Goal: Book appointment/travel/reservation

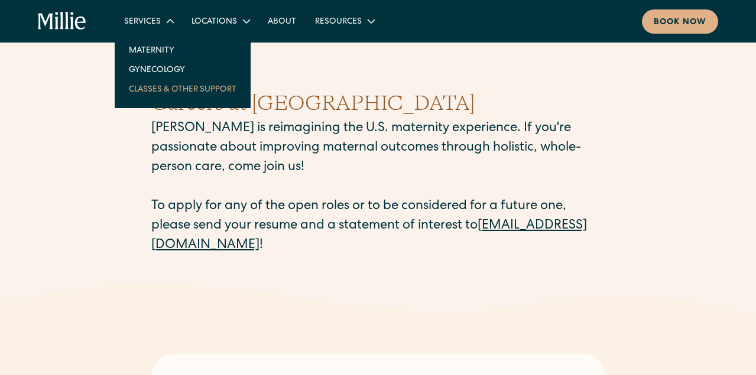
click at [161, 89] on link "Classes & Other Support" at bounding box center [182, 89] width 127 height 20
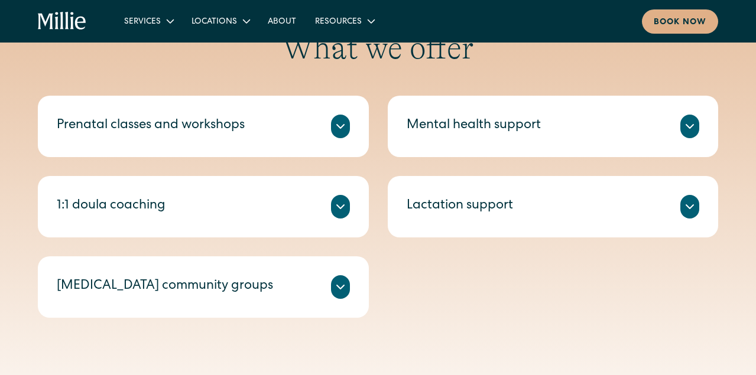
scroll to position [507, 0]
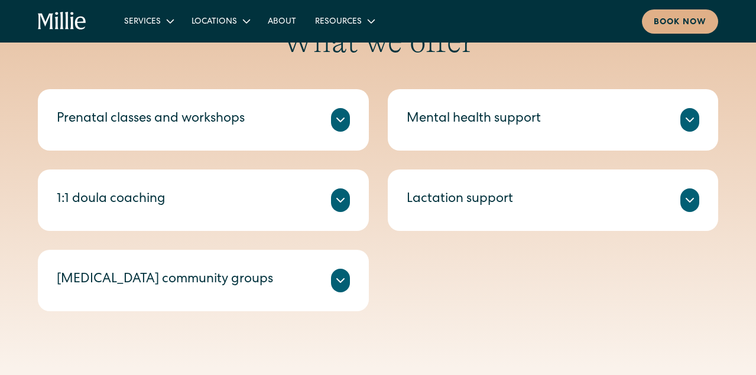
click at [489, 118] on div "Mental health support" at bounding box center [474, 120] width 134 height 20
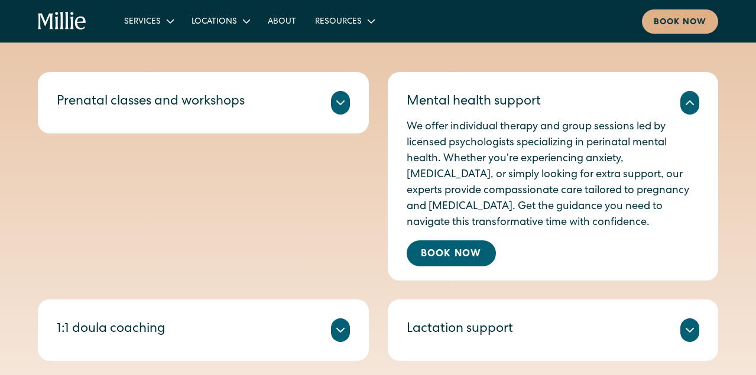
scroll to position [526, 0]
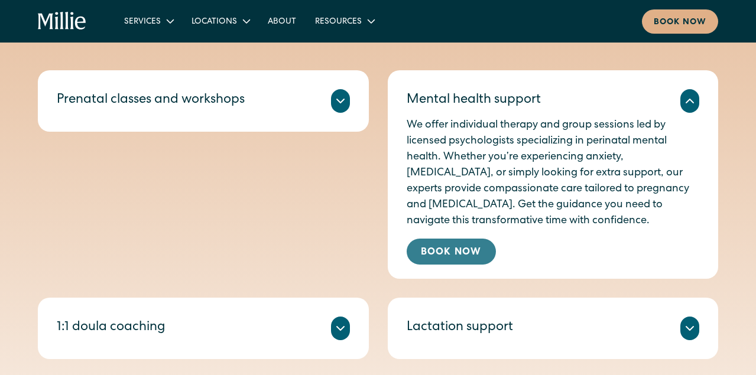
click at [448, 254] on link "Book Now" at bounding box center [451, 252] width 89 height 26
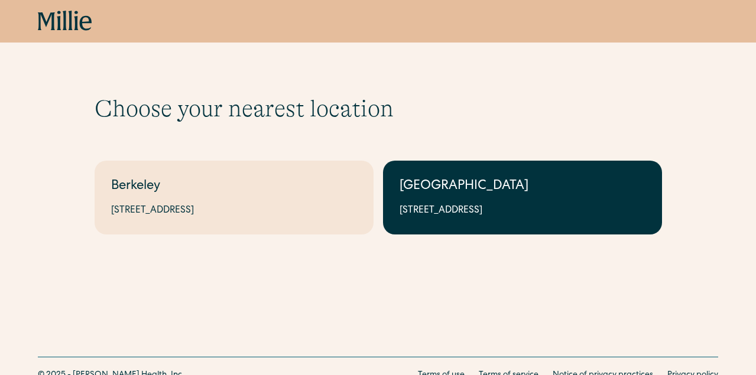
scroll to position [1, 0]
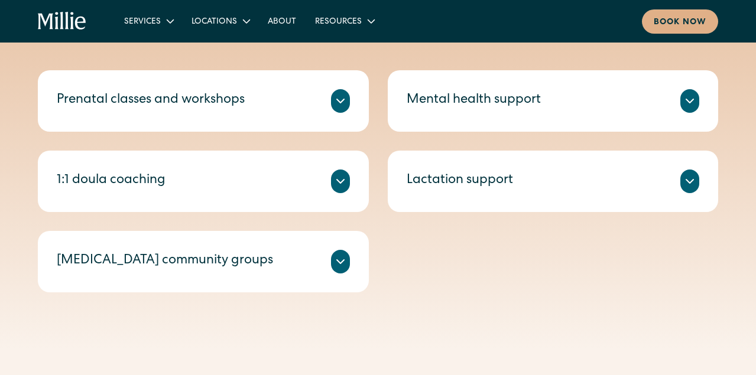
click at [504, 111] on div "Mental health support" at bounding box center [553, 101] width 293 height 24
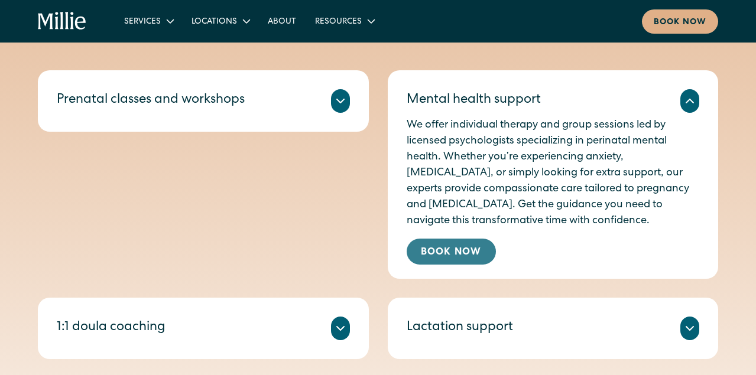
click at [458, 249] on link "Book Now" at bounding box center [451, 252] width 89 height 26
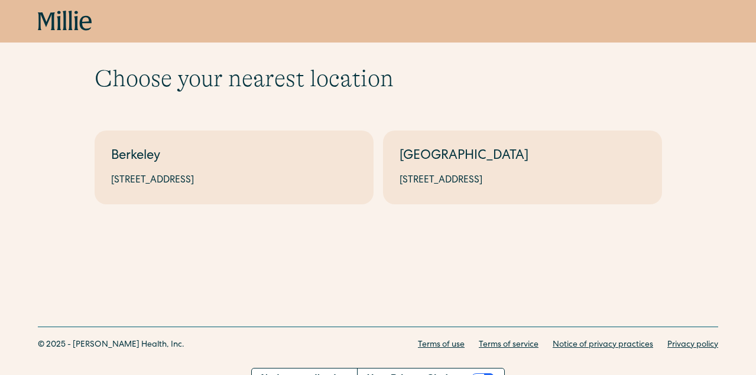
scroll to position [49, 0]
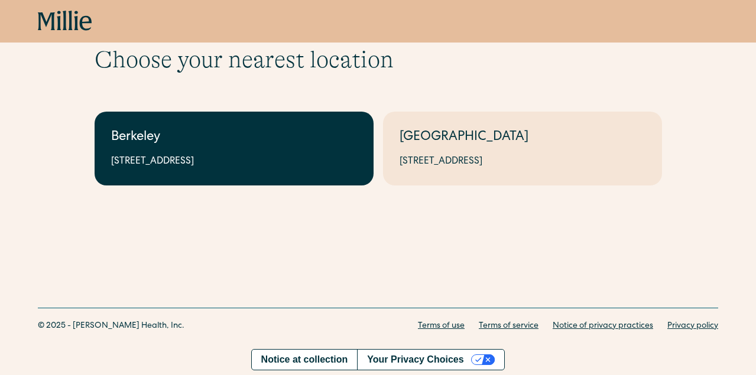
click at [264, 155] on div "2999 Regent St, Suite 524, Berkeley, CA 94705" at bounding box center [234, 162] width 246 height 14
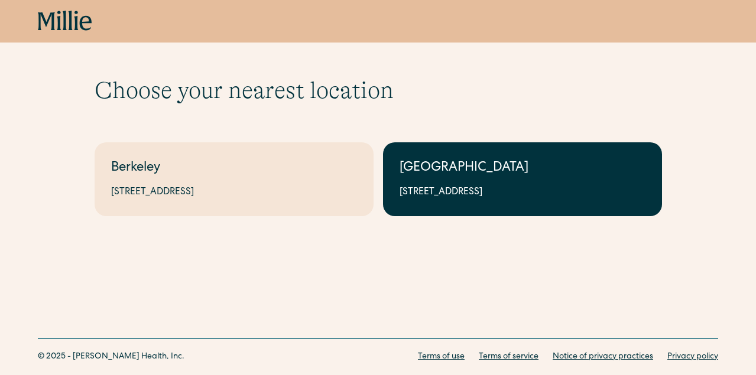
click at [488, 183] on link "[GEOGRAPHIC_DATA] [STREET_ADDRESS]" at bounding box center [522, 179] width 279 height 74
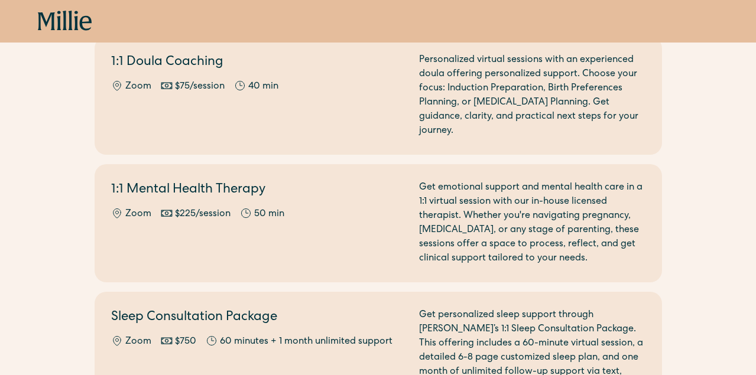
scroll to position [516, 0]
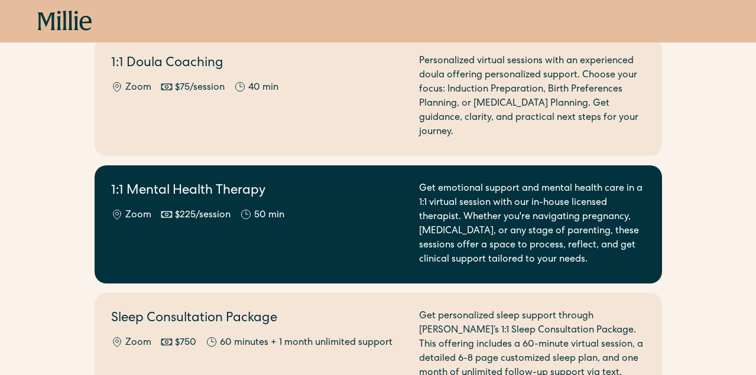
click at [220, 229] on div "1:1 Mental Health Therapy Zoom $225/session 50 min" at bounding box center [258, 224] width 294 height 85
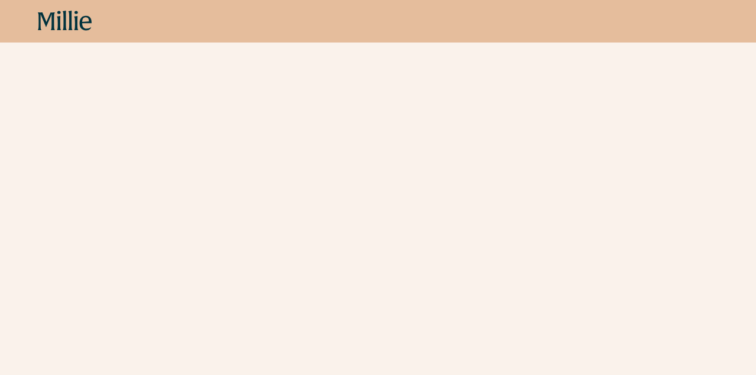
scroll to position [572, 0]
